Goal: Check status

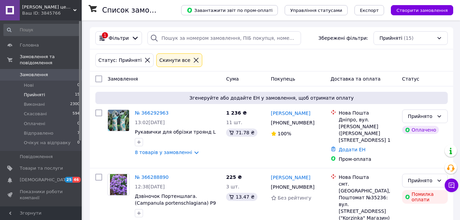
click at [38, 92] on span "Прийняті" at bounding box center [34, 95] width 21 height 6
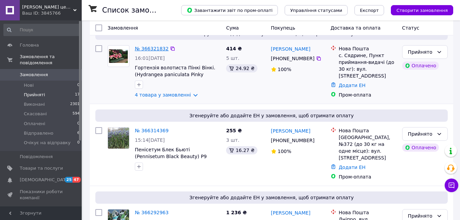
scroll to position [68, 0]
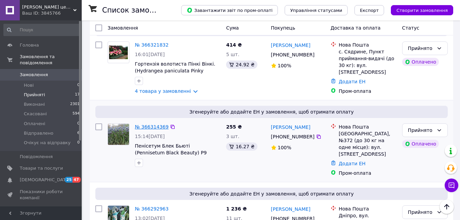
click at [151, 126] on link "№ 366314369" at bounding box center [152, 126] width 34 height 5
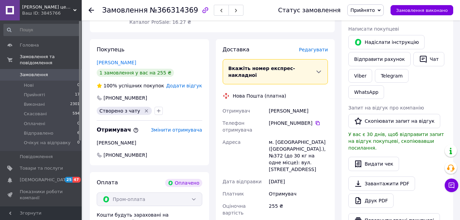
scroll to position [136, 0]
click at [373, 193] on link "Друк PDF" at bounding box center [370, 200] width 45 height 14
click at [29, 92] on span "Прийняті" at bounding box center [34, 95] width 21 height 6
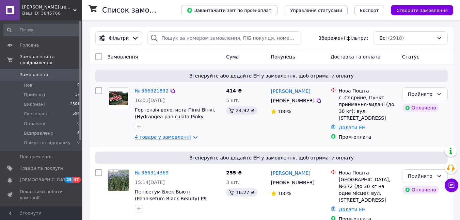
click at [174, 135] on link "4 товара у замовленні" at bounding box center [163, 136] width 56 height 5
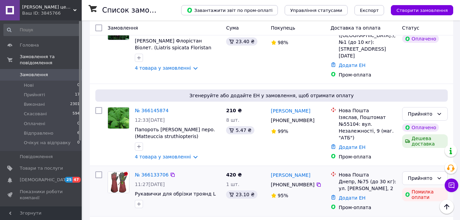
scroll to position [851, 0]
click at [149, 172] on link "№ 366133706" at bounding box center [152, 174] width 34 height 5
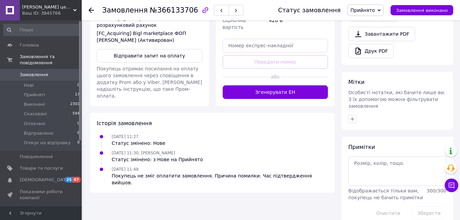
scroll to position [210, 0]
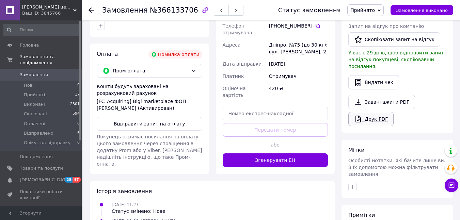
click at [360, 116] on icon at bounding box center [357, 119] width 5 height 7
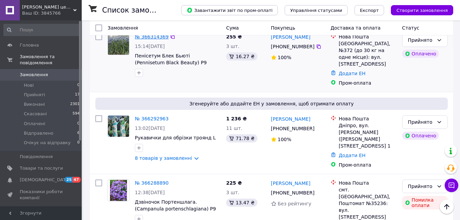
click at [149, 37] on link "№ 366314369" at bounding box center [152, 36] width 34 height 5
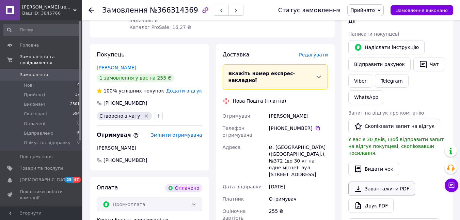
scroll to position [170, 0]
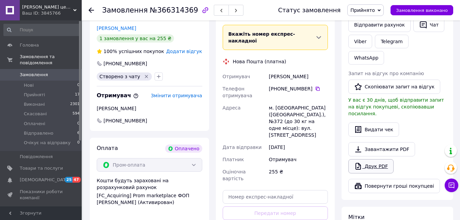
click at [381, 159] on link "Друк PDF" at bounding box center [370, 166] width 45 height 14
